Goal: Information Seeking & Learning: Learn about a topic

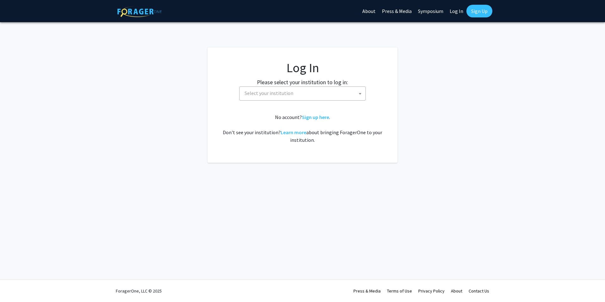
click at [273, 94] on span "Select your institution" at bounding box center [269, 93] width 49 height 6
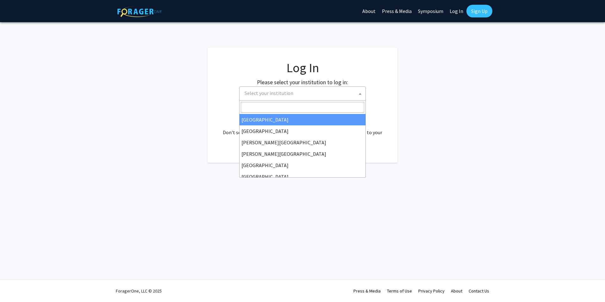
select select "34"
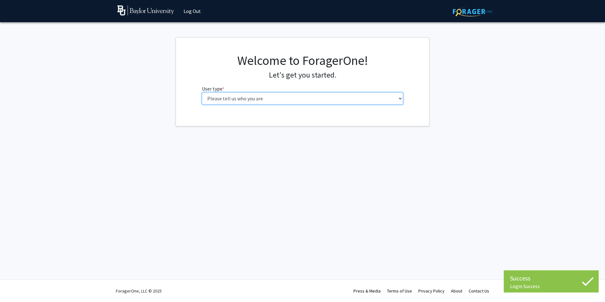
click at [298, 96] on select "Please tell us who you are Undergraduate Student Master's Student Doctoral Cand…" at bounding box center [303, 98] width 202 height 12
select select "1: undergrad"
click at [202, 92] on select "Please tell us who you are Undergraduate Student Master's Student Doctoral Cand…" at bounding box center [303, 98] width 202 height 12
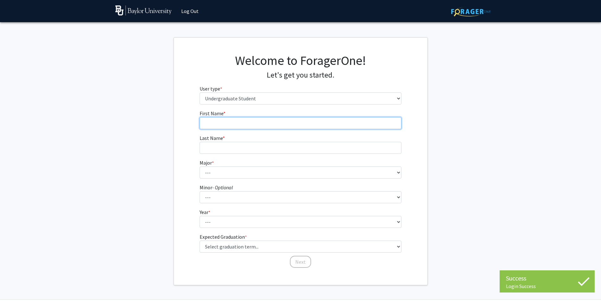
click at [278, 119] on input "First Name * required" at bounding box center [300, 123] width 202 height 12
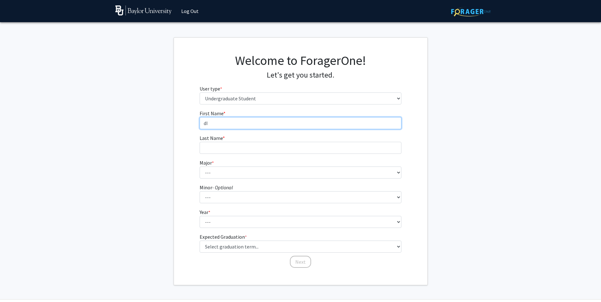
type input "d"
type input "Diannah"
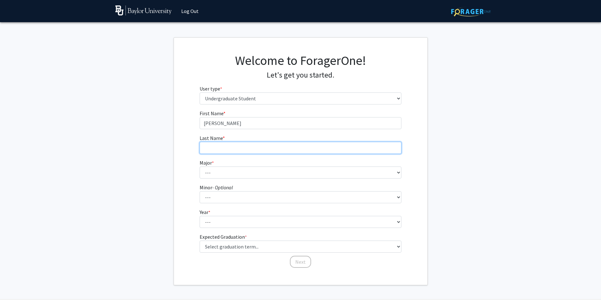
click at [324, 143] on input "Last Name * required" at bounding box center [300, 148] width 202 height 12
type input "Abarca"
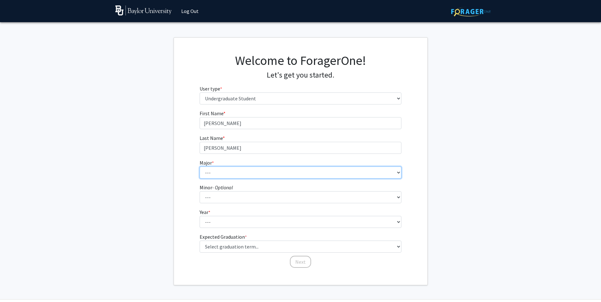
click at [234, 169] on select "--- Accounting American Studies Anthropology Apparel Design & Product Developme…" at bounding box center [300, 173] width 202 height 12
select select "71: 2736"
click at [199, 167] on select "--- Accounting American Studies Anthropology Apparel Design & Product Developme…" at bounding box center [300, 173] width 202 height 12
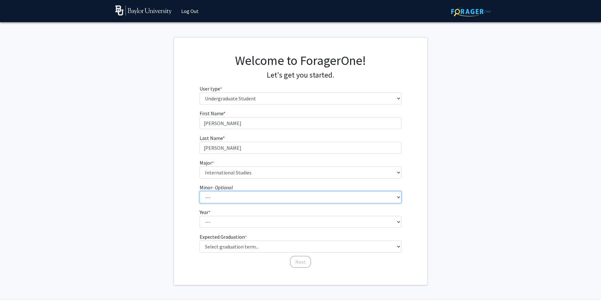
click at [245, 198] on select "--- Advertising American Sign Language American Studies Anthropology Apparel Me…" at bounding box center [300, 197] width 202 height 12
select select "81: 2144"
click at [199, 191] on select "--- Advertising American Sign Language American Studies Anthropology Apparel Me…" at bounding box center [300, 197] width 202 height 12
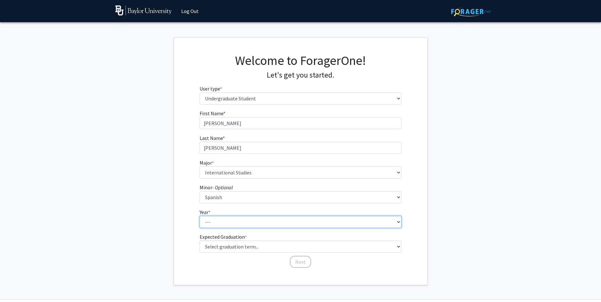
click at [246, 218] on select "--- First-year Sophomore Junior Senior Postbaccalaureate Certificate" at bounding box center [300, 222] width 202 height 12
select select "3: junior"
click at [199, 216] on select "--- First-year Sophomore Junior Senior Postbaccalaureate Certificate" at bounding box center [300, 222] width 202 height 12
click at [242, 254] on form "First Name * required Diannah Last Name * required Abarca Major * required --- …" at bounding box center [300, 186] width 202 height 153
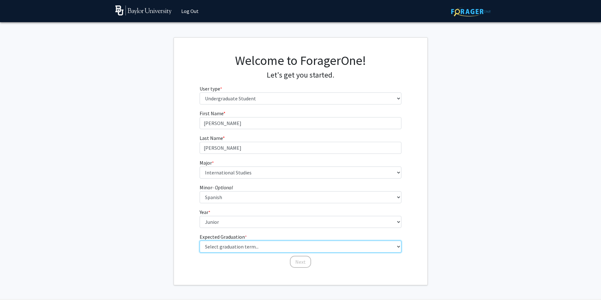
click at [232, 243] on select "Select graduation term... Spring 2025 Summer 2025 Fall 2025 Winter 2025 Spring …" at bounding box center [300, 247] width 202 height 12
select select "5: spring_2026"
click at [199, 241] on select "Select graduation term... Spring 2025 Summer 2025 Fall 2025 Winter 2025 Spring …" at bounding box center [300, 247] width 202 height 12
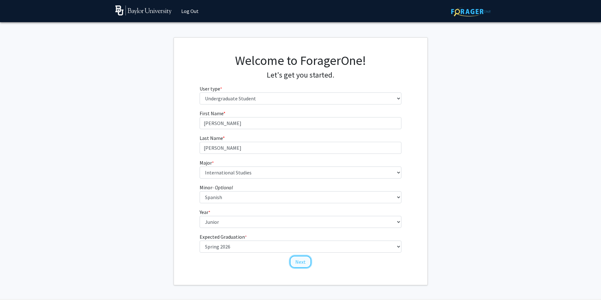
click at [300, 262] on button "Next" at bounding box center [300, 262] width 21 height 12
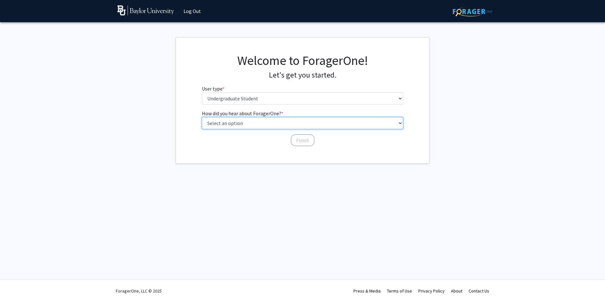
click at [263, 123] on select "Select an option Peer/student recommendation Faculty/staff recommendation Unive…" at bounding box center [303, 123] width 202 height 12
select select "2: faculty_recommendation"
click at [202, 117] on select "Select an option Peer/student recommendation Faculty/staff recommendation Unive…" at bounding box center [303, 123] width 202 height 12
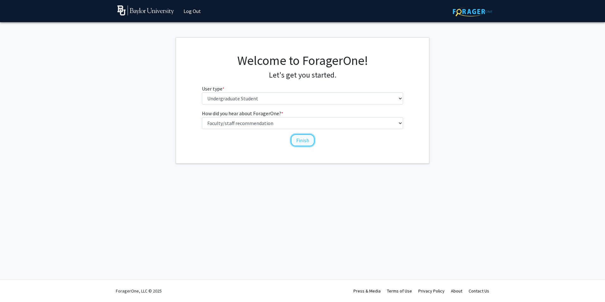
click at [305, 142] on button "Finish" at bounding box center [303, 140] width 24 height 12
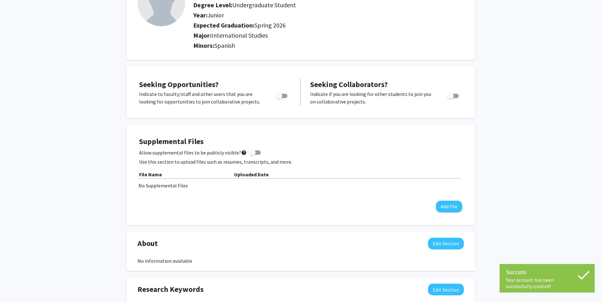
scroll to position [63, 0]
click at [276, 95] on span "Toggle" at bounding box center [279, 95] width 6 height 6
click at [279, 98] on input "Are you actively seeking opportunities?" at bounding box center [279, 98] width 0 height 0
checkbox input "true"
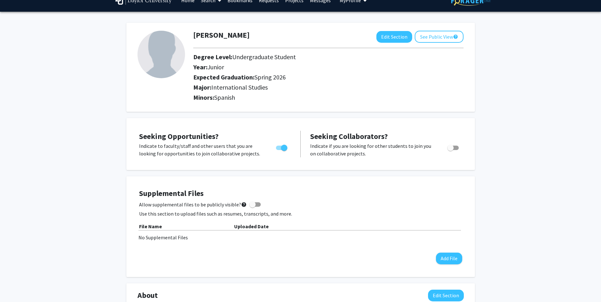
scroll to position [0, 0]
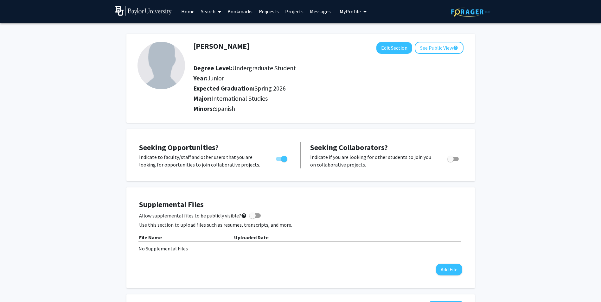
click at [292, 9] on link "Projects" at bounding box center [294, 11] width 25 height 22
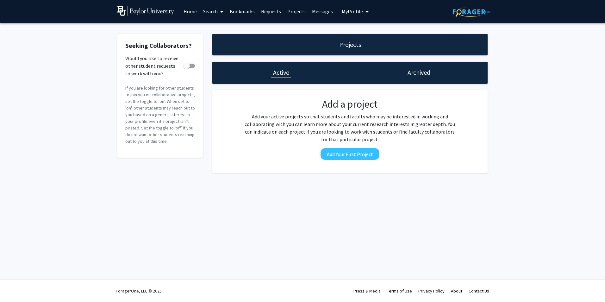
click at [379, 48] on div "Projects" at bounding box center [349, 45] width 275 height 22
click at [217, 8] on link "Search" at bounding box center [213, 11] width 27 height 22
click at [221, 27] on span "Faculty/Staff" at bounding box center [223, 29] width 47 height 13
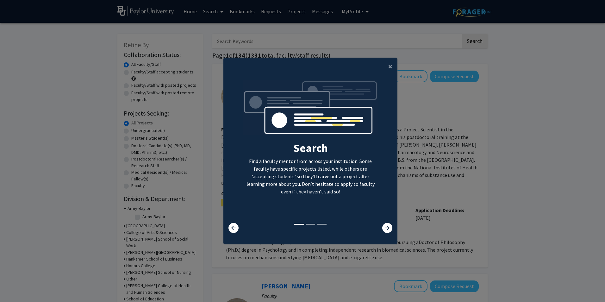
click at [381, 220] on div "Search Find a faculty mentor from across your institution. Some faculty have sp…" at bounding box center [310, 151] width 173 height 142
click at [383, 228] on icon at bounding box center [387, 228] width 10 height 10
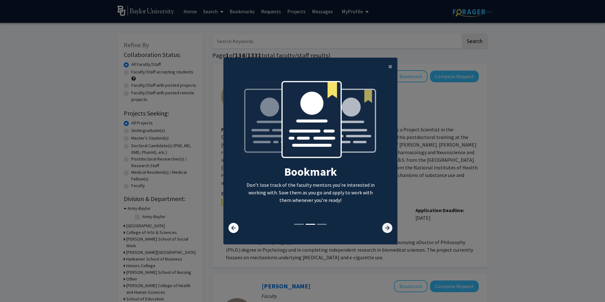
click at [383, 228] on icon at bounding box center [387, 228] width 10 height 10
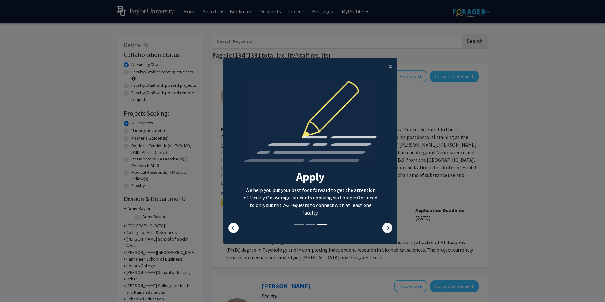
click at [383, 228] on icon at bounding box center [387, 228] width 10 height 10
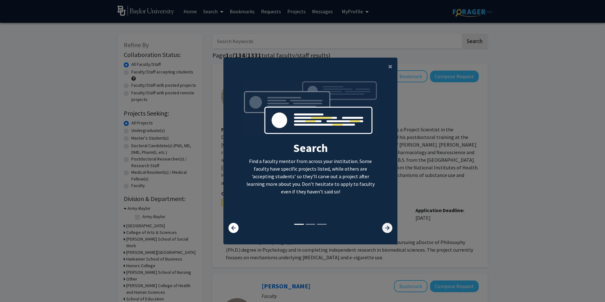
click at [383, 228] on icon at bounding box center [387, 228] width 10 height 10
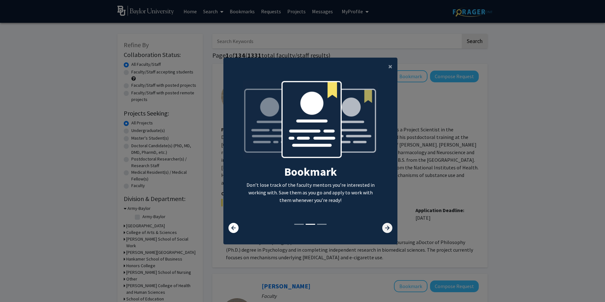
click at [383, 228] on icon at bounding box center [387, 228] width 10 height 10
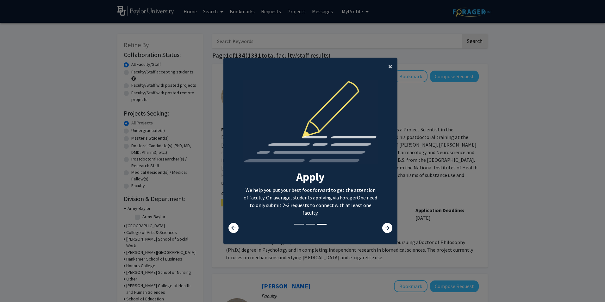
click at [389, 66] on span "×" at bounding box center [390, 66] width 4 height 10
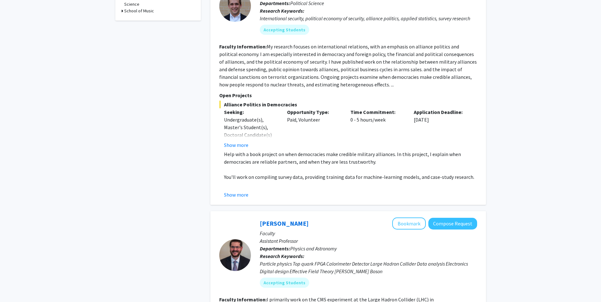
scroll to position [253, 0]
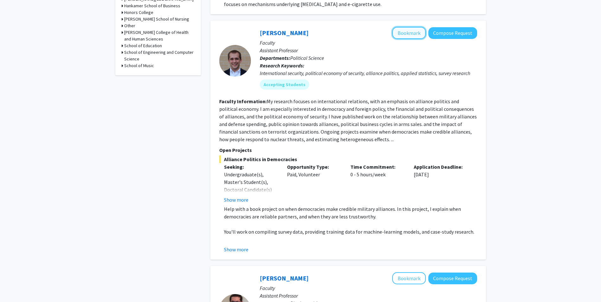
click at [413, 27] on button "Bookmark" at bounding box center [409, 33] width 34 height 12
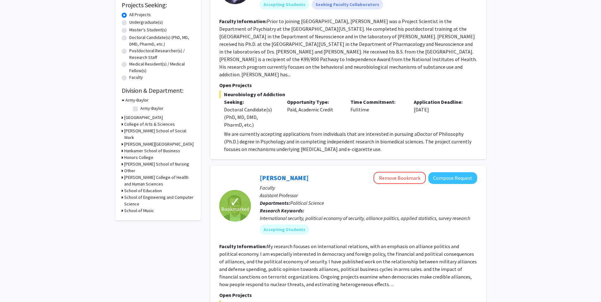
scroll to position [0, 0]
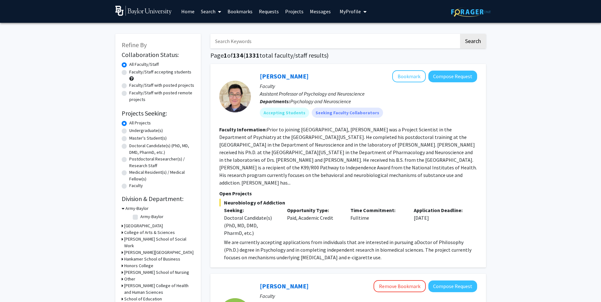
click at [274, 42] on input "Search Keywords" at bounding box center [334, 41] width 249 height 15
type input "international politics government"
click at [460, 34] on button "Search" at bounding box center [473, 41] width 26 height 15
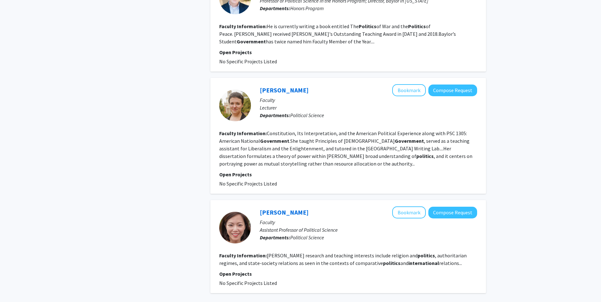
scroll to position [1166, 0]
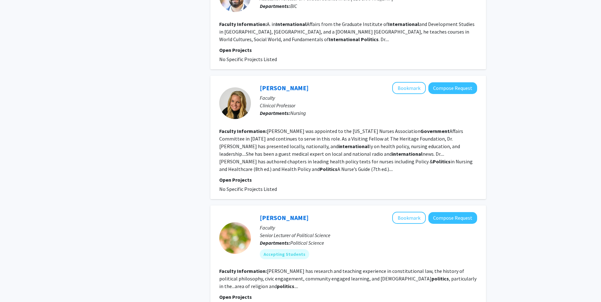
scroll to position [1035, 0]
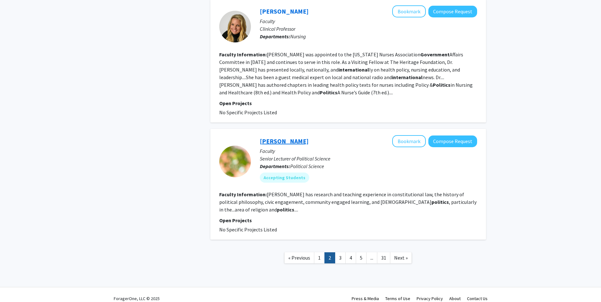
click at [294, 137] on link "Rebecca McCumbers Flavin" at bounding box center [284, 141] width 49 height 8
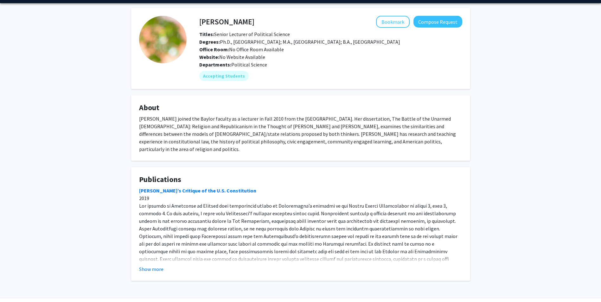
scroll to position [30, 0]
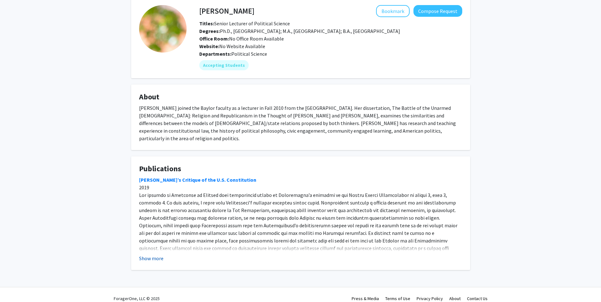
click at [156, 255] on button "Show more" at bounding box center [151, 259] width 24 height 8
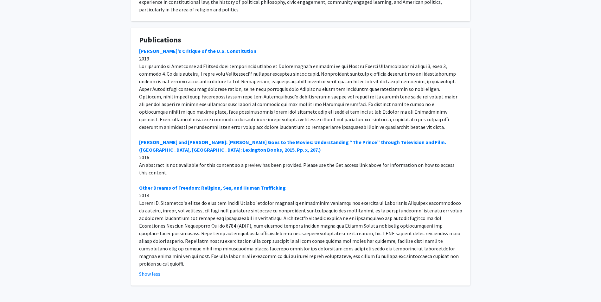
scroll to position [167, 0]
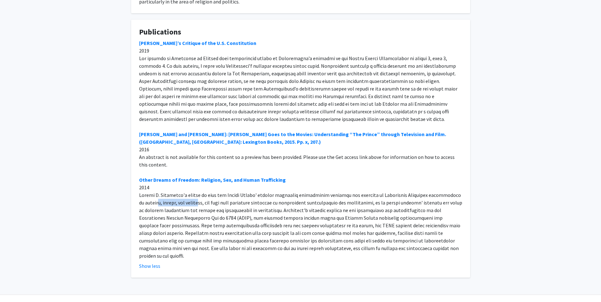
drag, startPoint x: 154, startPoint y: 196, endPoint x: 199, endPoint y: 194, distance: 45.3
click at [199, 194] on div "Tocqueville’s Critique of the U.S. Constitution 2019 Eric T. Kasper and Troy A.…" at bounding box center [300, 149] width 323 height 220
drag, startPoint x: 199, startPoint y: 194, endPoint x: 160, endPoint y: 160, distance: 52.5
click at [160, 160] on div "Tocqueville’s Critique of the U.S. Constitution 2019 Eric T. Kasper and Troy A.…" at bounding box center [300, 149] width 323 height 220
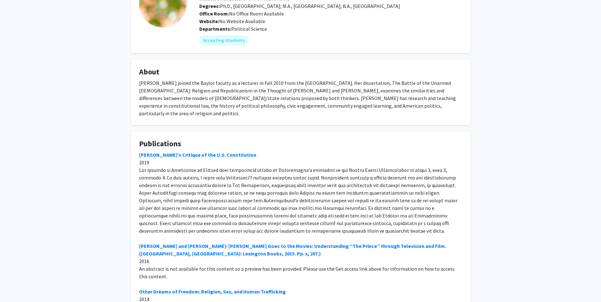
scroll to position [0, 0]
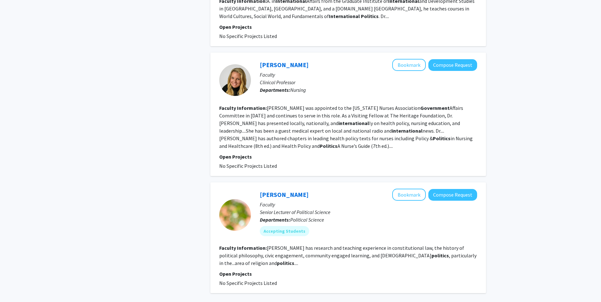
scroll to position [1035, 0]
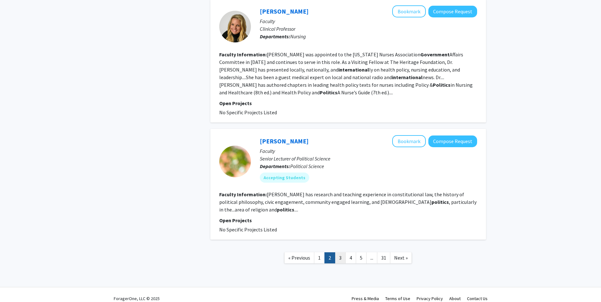
click at [339, 252] on link "3" at bounding box center [340, 257] width 11 height 11
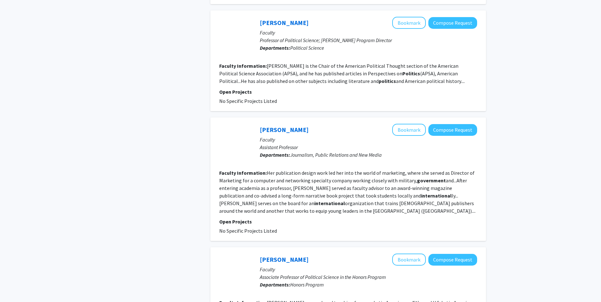
scroll to position [941, 0]
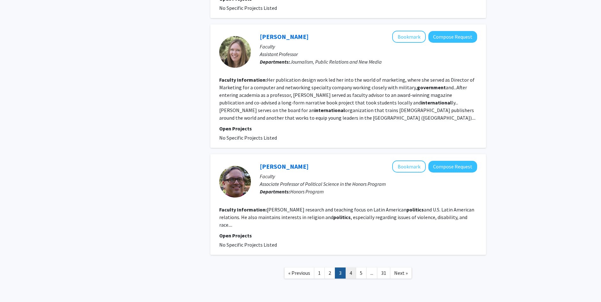
click at [348, 268] on link "4" at bounding box center [350, 273] width 11 height 11
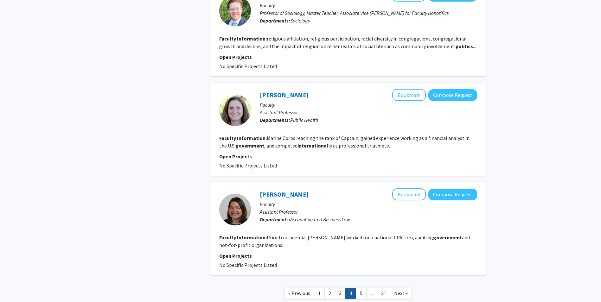
scroll to position [823, 0]
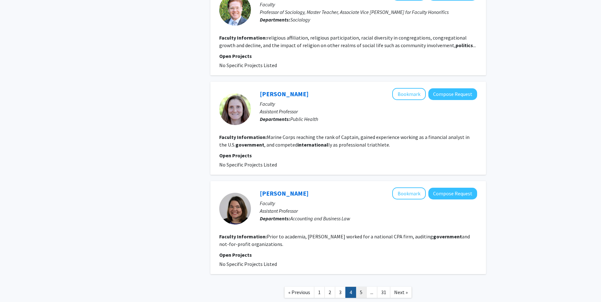
click at [358, 287] on link "5" at bounding box center [361, 292] width 11 height 11
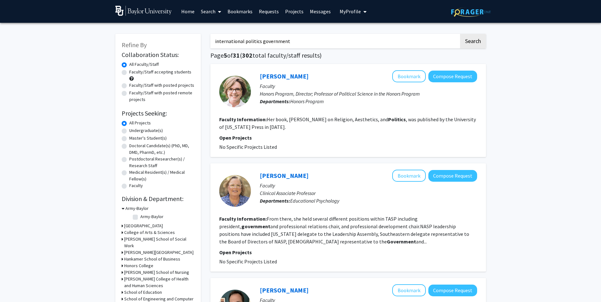
click at [194, 10] on link "Home" at bounding box center [188, 11] width 20 height 22
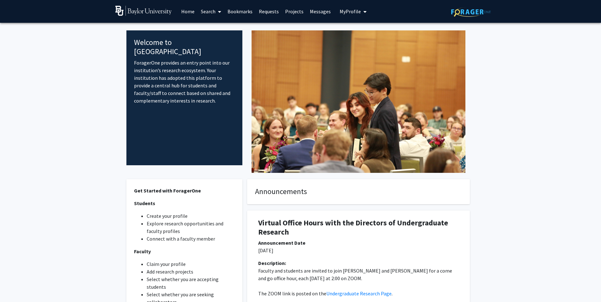
click at [233, 9] on link "Bookmarks" at bounding box center [239, 11] width 31 height 22
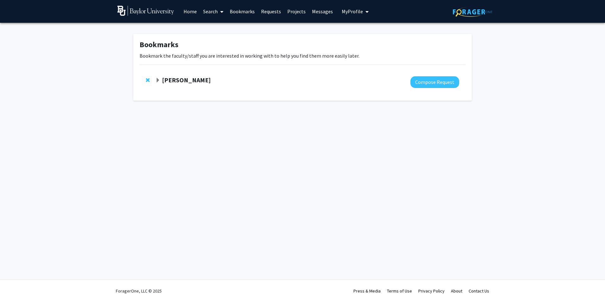
click at [161, 79] on div "[PERSON_NAME]" at bounding box center [223, 80] width 137 height 8
click at [160, 79] on span "Expand Joshua Alley Bookmark" at bounding box center [157, 80] width 5 height 5
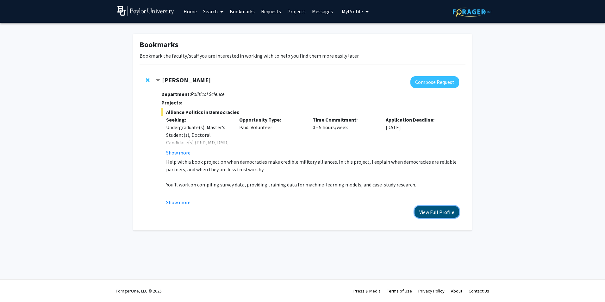
click at [455, 215] on button "View Full Profile" at bounding box center [437, 212] width 45 height 12
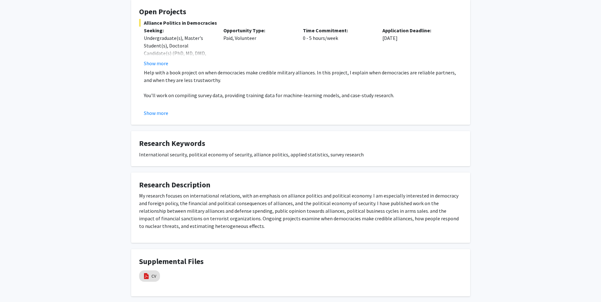
scroll to position [149, 0]
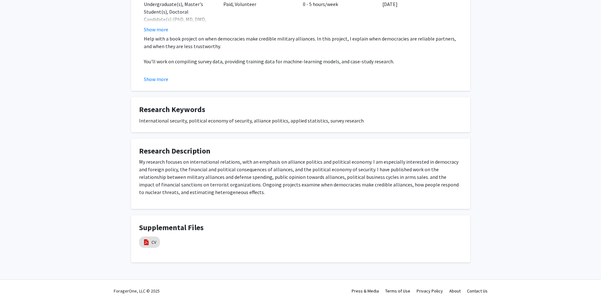
drag, startPoint x: 138, startPoint y: 162, endPoint x: 211, endPoint y: 201, distance: 82.8
click at [211, 201] on fg-card "Research Description My research focuses on international relations, with an em…" at bounding box center [300, 174] width 339 height 71
drag, startPoint x: 211, startPoint y: 201, endPoint x: 135, endPoint y: 178, distance: 80.0
click at [135, 178] on fg-card "Research Description My research focuses on international relations, with an em…" at bounding box center [300, 174] width 339 height 71
drag, startPoint x: 140, startPoint y: 163, endPoint x: 230, endPoint y: 198, distance: 96.1
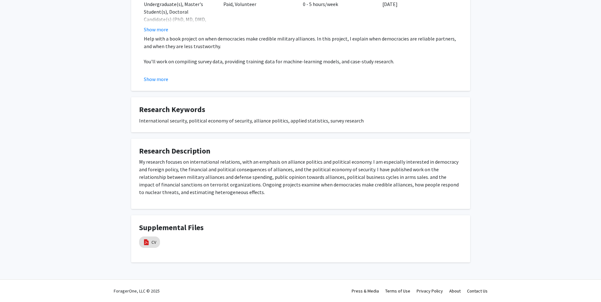
click at [230, 198] on div "My research focuses on international relations, with an emphasis on alliance po…" at bounding box center [300, 179] width 323 height 43
click at [420, 177] on p "My research focuses on international relations, with an emphasis on alliance po…" at bounding box center [300, 177] width 323 height 38
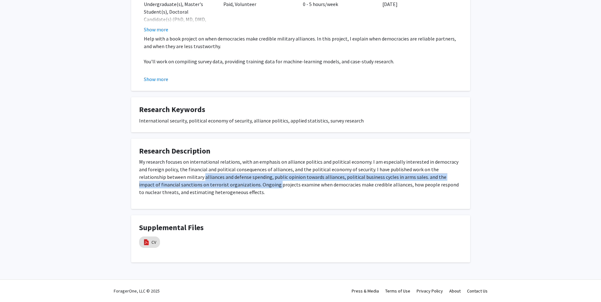
drag, startPoint x: 176, startPoint y: 178, endPoint x: 235, endPoint y: 186, distance: 60.1
click at [235, 186] on p "My research focuses on international relations, with an emphasis on alliance po…" at bounding box center [300, 177] width 323 height 38
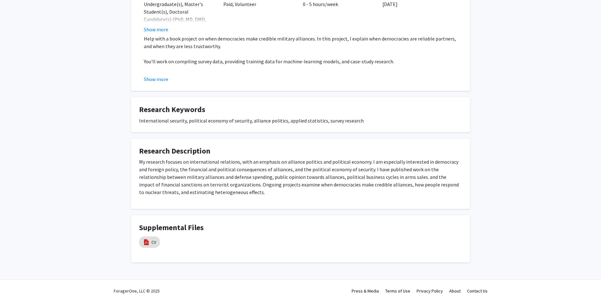
drag, startPoint x: 235, startPoint y: 186, endPoint x: 255, endPoint y: 203, distance: 25.8
click at [255, 203] on fg-card "Research Description My research focuses on international relations, with an em…" at bounding box center [300, 174] width 339 height 71
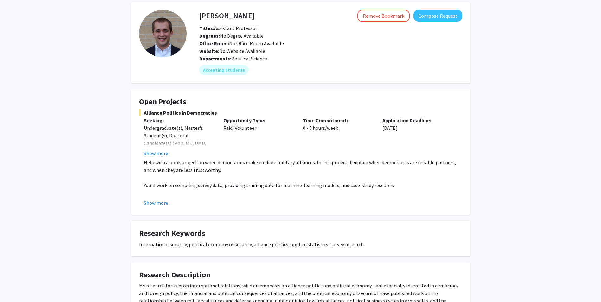
scroll to position [23, 0]
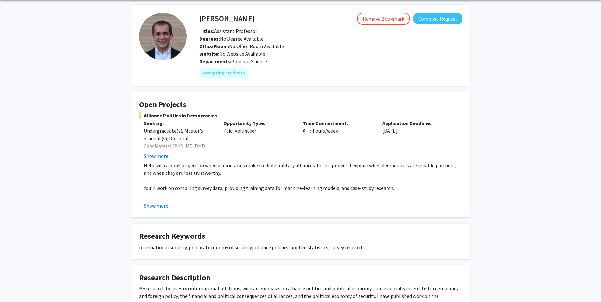
click at [209, 135] on div "Undergraduate(s), Master's Student(s), Doctoral Candidate(s) (PhD, MD, DMD, Pha…" at bounding box center [179, 142] width 70 height 30
drag, startPoint x: 120, startPoint y: 125, endPoint x: 131, endPoint y: 128, distance: 11.7
click at [131, 128] on div "[PERSON_NAME] Remove Bookmark Compose Request Titles: Assistant Professor Degre…" at bounding box center [300, 205] width 601 height 410
drag, startPoint x: 131, startPoint y: 128, endPoint x: 191, endPoint y: 144, distance: 62.3
click at [191, 144] on div "Undergraduate(s), Master's Student(s), Doctoral Candidate(s) (PhD, MD, DMD, Pha…" at bounding box center [179, 142] width 70 height 30
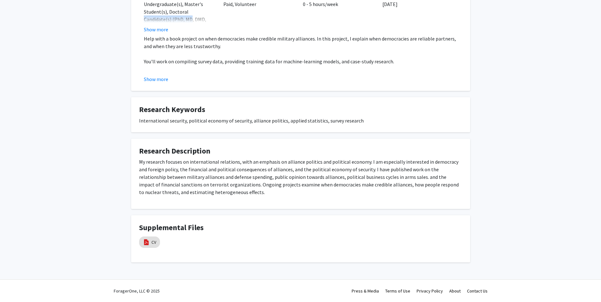
scroll to position [0, 0]
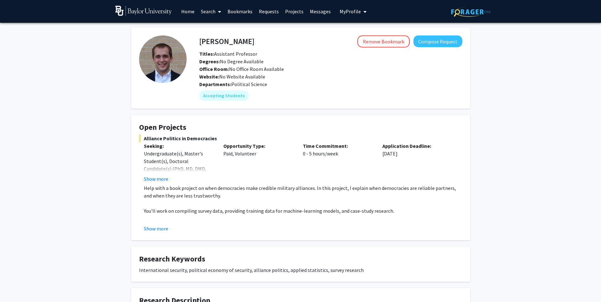
click at [194, 150] on div "Undergraduate(s), Master's Student(s), Doctoral Candidate(s) (PhD, MD, DMD, Pha…" at bounding box center [179, 165] width 70 height 30
drag, startPoint x: 264, startPoint y: 55, endPoint x: 265, endPoint y: 59, distance: 4.5
click at [265, 59] on div "Titles: Assistant Professor Degrees: No Degree Available Office Room: No Office…" at bounding box center [330, 65] width 272 height 30
drag, startPoint x: 265, startPoint y: 59, endPoint x: 230, endPoint y: 76, distance: 38.5
click at [230, 75] on div "Website: No Website Available" at bounding box center [330, 77] width 272 height 8
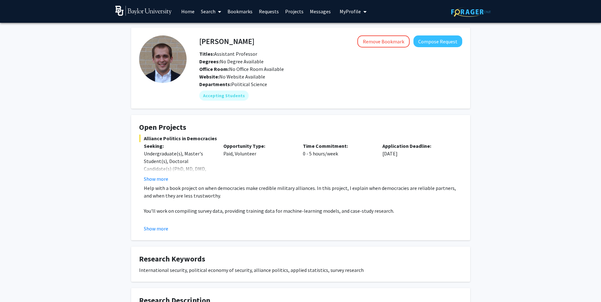
drag, startPoint x: 230, startPoint y: 80, endPoint x: 230, endPoint y: 88, distance: 7.6
click at [232, 84] on div "Departments: Political Science" at bounding box center [330, 84] width 263 height 8
click at [263, 95] on div "Accepting Students" at bounding box center [330, 95] width 265 height 13
click at [220, 95] on mat-chip "Accepting Students" at bounding box center [223, 96] width 49 height 10
click at [287, 73] on div "Website: No Website Available" at bounding box center [330, 77] width 272 height 8
